Goal: Transaction & Acquisition: Purchase product/service

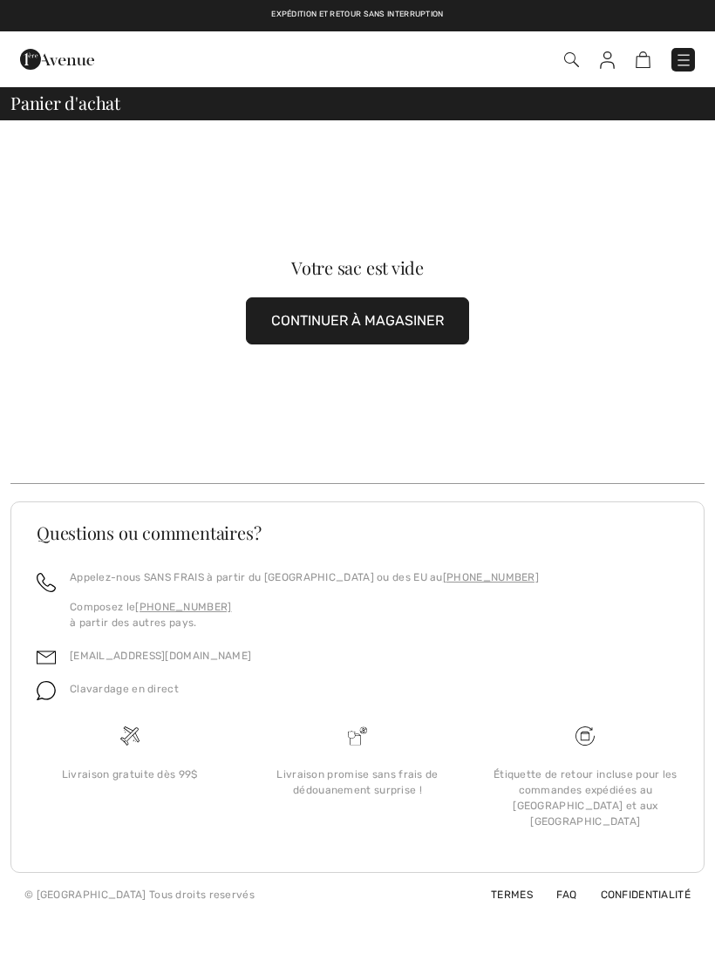
click at [452, 320] on button "CONTINUER À MAGASINER" at bounding box center [357, 321] width 223 height 47
click at [435, 311] on button "CONTINUER À MAGASINER" at bounding box center [357, 321] width 223 height 47
click at [402, 327] on button "CONTINUER À MAGASINER" at bounding box center [357, 321] width 223 height 47
click at [400, 337] on button "CONTINUER À MAGASINER" at bounding box center [357, 321] width 223 height 47
click at [397, 329] on button "CONTINUER À MAGASINER" at bounding box center [357, 321] width 223 height 47
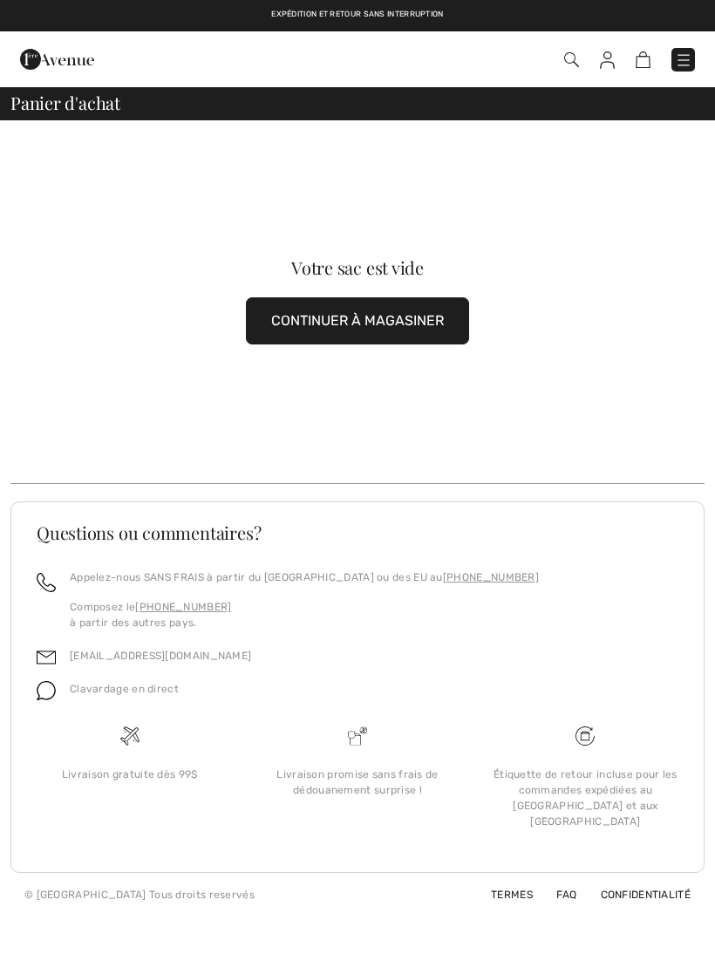
click at [407, 324] on button "CONTINUER À MAGASINER" at bounding box center [357, 321] width 223 height 47
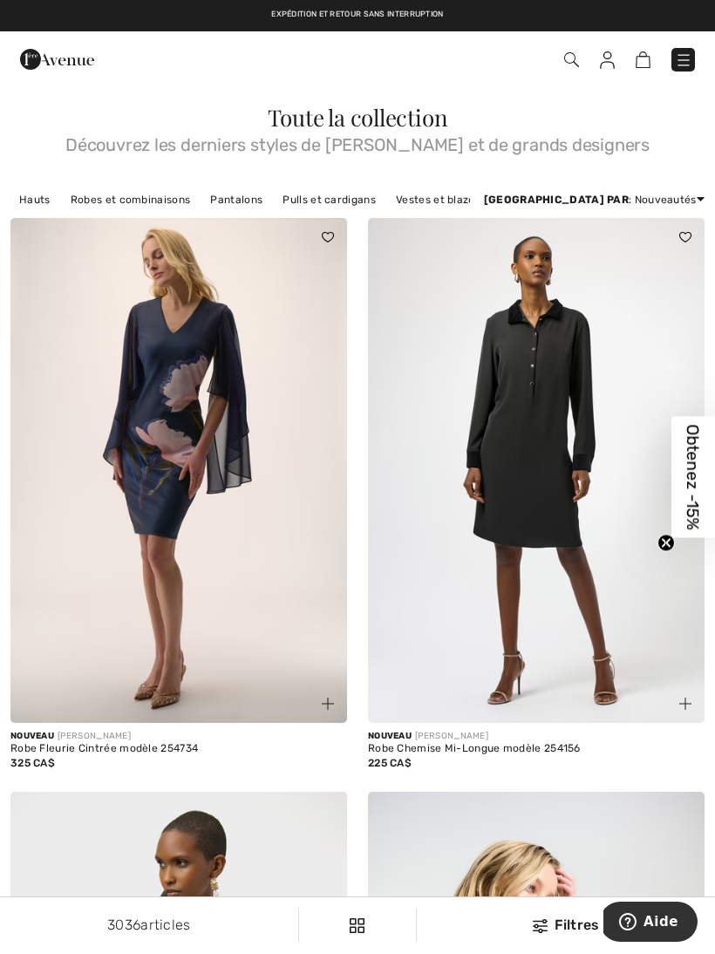
click at [108, 205] on link "Robes et combinaisons" at bounding box center [130, 199] width 137 height 23
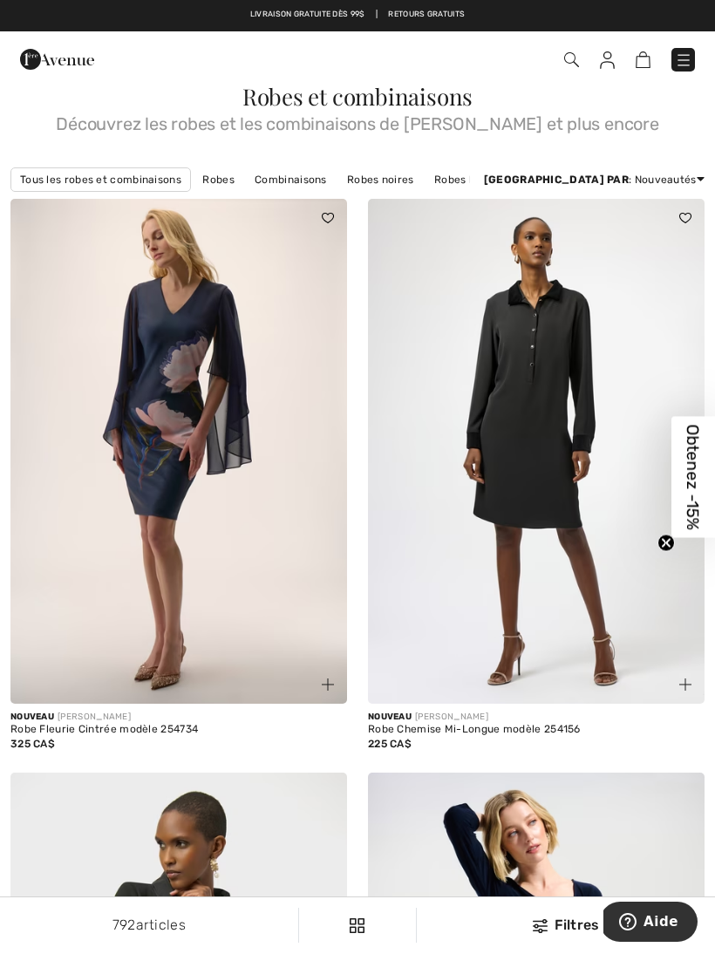
click at [681, 166] on div "Filtres 792 articles Tous les robes et combinaisons Robes Combinaisons Robes no…" at bounding box center [357, 180] width 715 height 38
click at [532, 181] on link "Robes roses" at bounding box center [555, 179] width 80 height 23
click at [470, 179] on link "Robes bleues" at bounding box center [469, 179] width 86 height 23
click at [458, 183] on link "Robes bleues" at bounding box center [469, 179] width 86 height 23
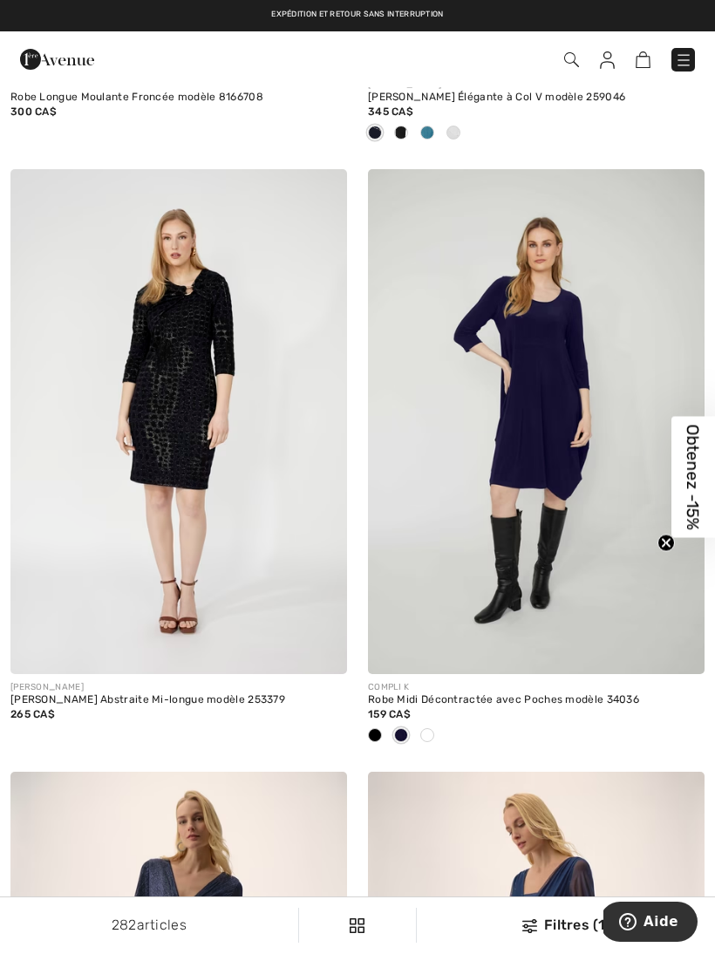
scroll to position [9420, 0]
